Goal: Information Seeking & Learning: Find specific fact

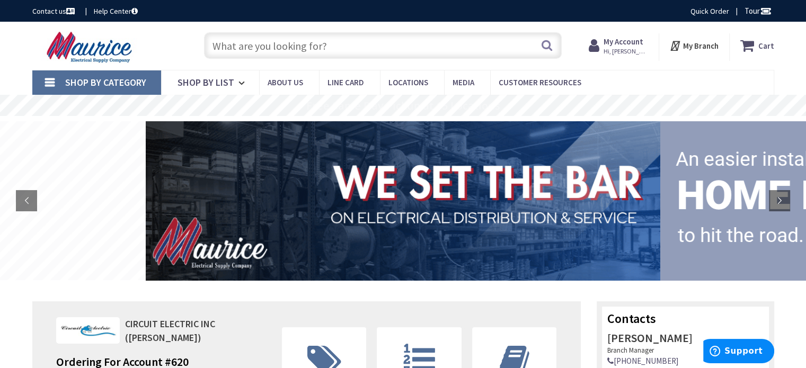
click at [340, 40] on input "text" at bounding box center [383, 45] width 358 height 27
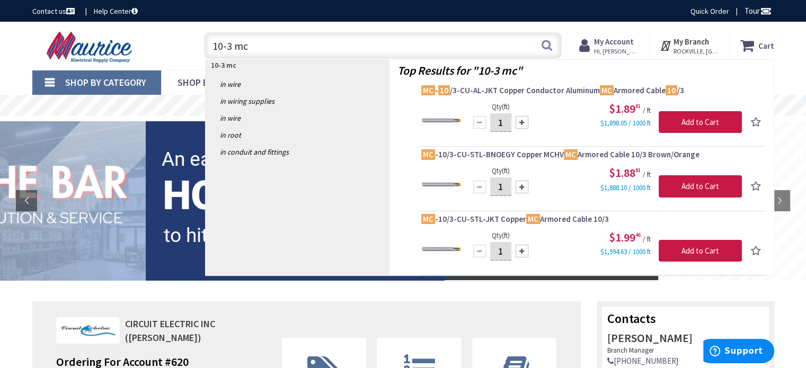
type input "10-3 mc"
